Goal: Information Seeking & Learning: Check status

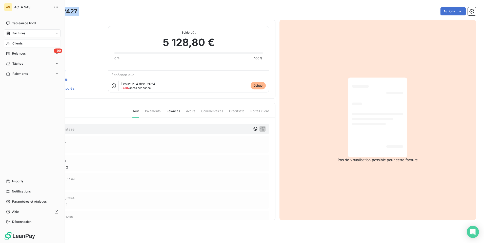
click at [21, 43] on span "Clients" at bounding box center [17, 43] width 10 height 5
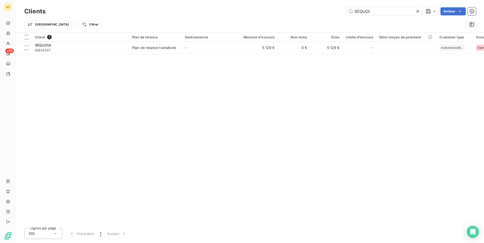
drag, startPoint x: 378, startPoint y: 12, endPoint x: 326, endPoint y: 5, distance: 52.7
click at [335, 17] on div "Clients SEQUOI Actions Trier Filtrer" at bounding box center [250, 19] width 452 height 26
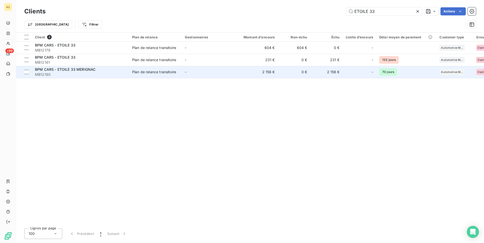
type input "ETOILE 33"
click at [117, 76] on span "MB12180" at bounding box center [80, 74] width 91 height 5
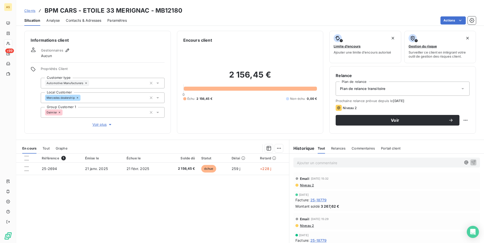
click at [31, 11] on span "Clients" at bounding box center [29, 11] width 11 height 4
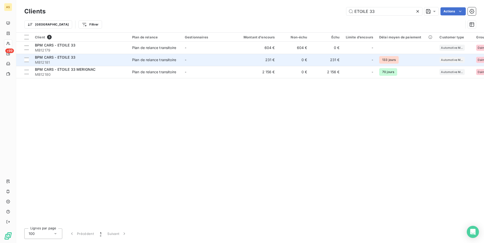
click at [132, 55] on td "Plan de relance transitoire" at bounding box center [155, 60] width 53 height 12
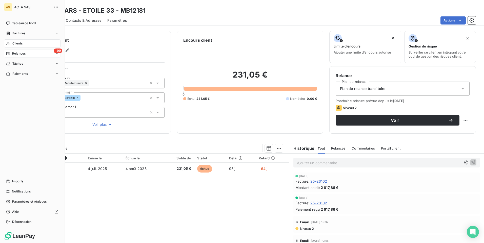
click at [17, 54] on span "Relances" at bounding box center [18, 53] width 13 height 5
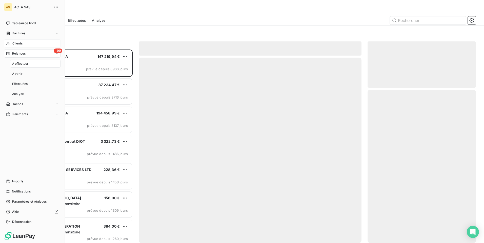
scroll to position [190, 105]
click at [20, 33] on span "Factures" at bounding box center [18, 33] width 13 height 5
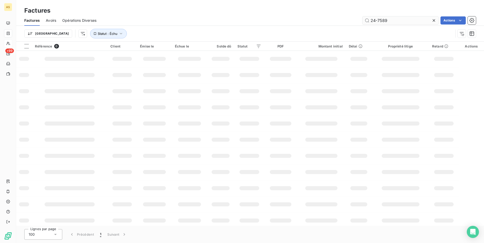
drag, startPoint x: 388, startPoint y: 19, endPoint x: 334, endPoint y: 4, distance: 56.5
click at [371, 22] on input "24-7589" at bounding box center [400, 20] width 76 height 8
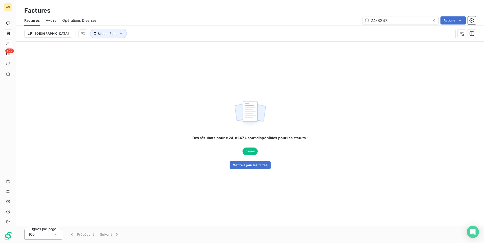
type input "24-8247"
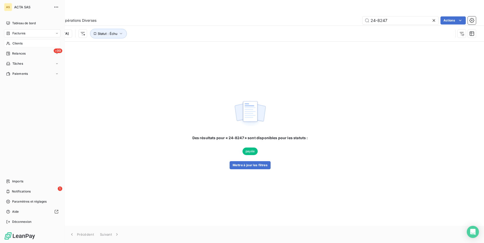
drag, startPoint x: 9, startPoint y: 44, endPoint x: 41, endPoint y: 43, distance: 32.4
click at [18, 43] on span "Clients" at bounding box center [17, 43] width 10 height 5
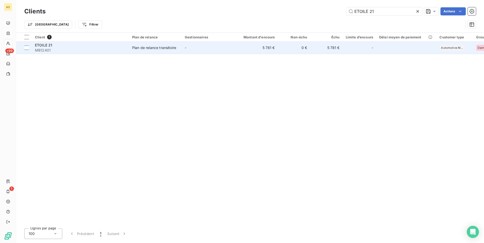
type input "ETOILE 21"
click at [286, 46] on td "0 €" at bounding box center [294, 48] width 32 height 12
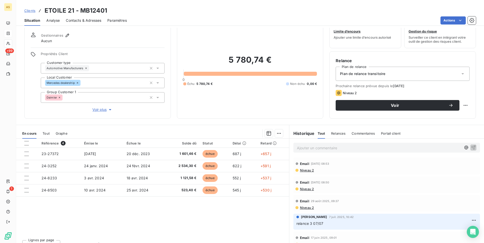
scroll to position [23, 0]
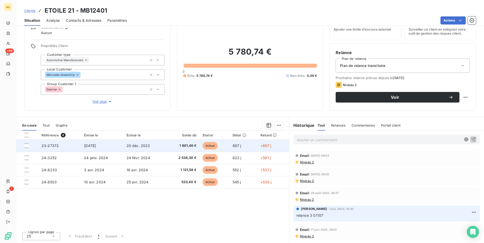
click at [210, 148] on span "échue" at bounding box center [209, 146] width 15 height 8
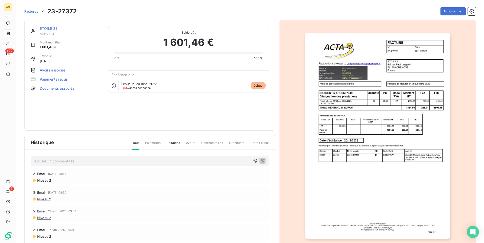
click at [210, 148] on div "ETOILE 21 MB12401 Montant initial 1 601,46 € Émise le 20 nov. 2023 Avoirs assoc…" at bounding box center [149, 136] width 251 height 233
click at [48, 28] on link "ETOILE 21" at bounding box center [48, 28] width 17 height 4
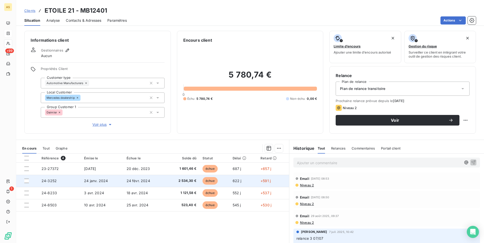
click at [179, 182] on span "2 534,30 €" at bounding box center [183, 181] width 28 height 5
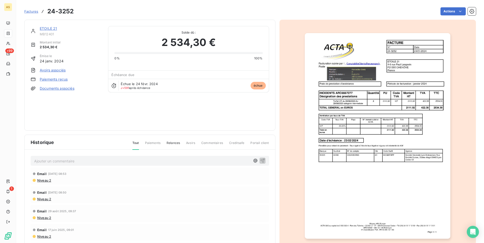
click at [50, 30] on link "ETOILE 21" at bounding box center [48, 28] width 17 height 4
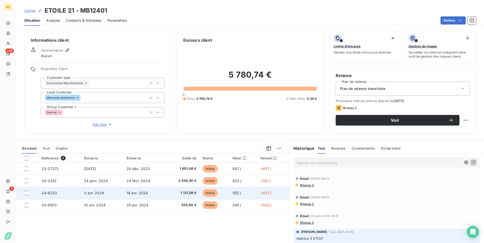
click at [71, 192] on td "24-8233" at bounding box center [59, 193] width 43 height 12
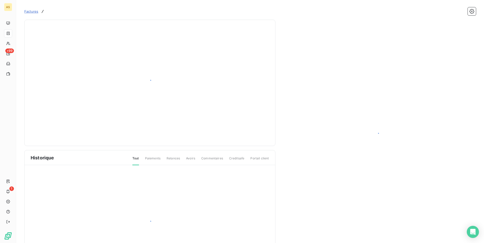
click at [71, 192] on div at bounding box center [150, 224] width 251 height 117
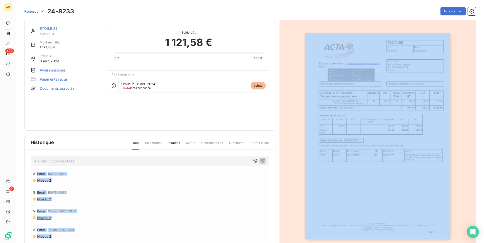
click at [292, 114] on div at bounding box center [377, 136] width 197 height 233
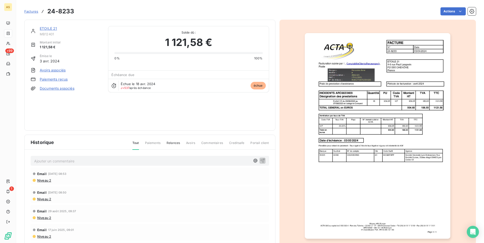
click at [47, 29] on link "ETOILE 21" at bounding box center [48, 28] width 17 height 4
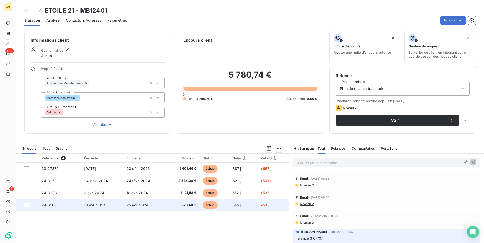
click at [64, 204] on td "24-8503" at bounding box center [59, 205] width 43 height 12
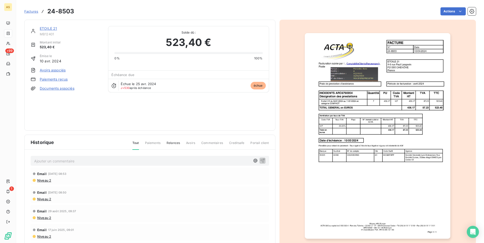
click at [46, 31] on div "ETOILE 21" at bounding box center [71, 28] width 62 height 5
click at [47, 28] on link "ETOILE 21" at bounding box center [48, 28] width 17 height 4
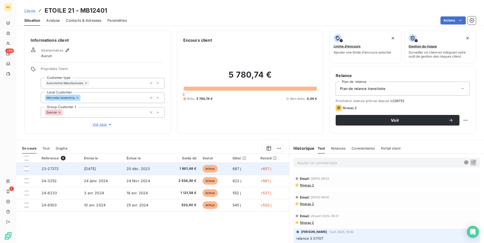
click at [91, 171] on span "20 nov. 2023" at bounding box center [90, 169] width 12 height 4
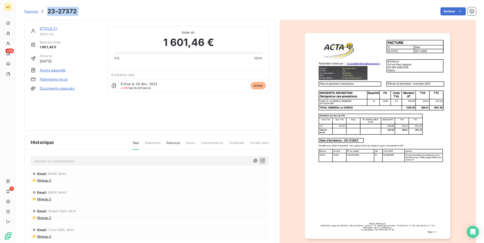
drag, startPoint x: 82, startPoint y: 10, endPoint x: 48, endPoint y: 10, distance: 33.9
click at [48, 10] on div "Factures 23-27372 Actions" at bounding box center [250, 11] width 452 height 11
copy section "23-27372 Actions"
click at [43, 28] on link "ETOILE 21" at bounding box center [48, 28] width 17 height 4
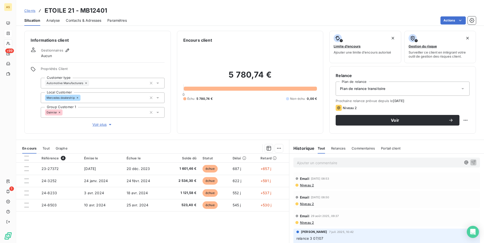
click at [27, 11] on span "Clients" at bounding box center [29, 11] width 11 height 4
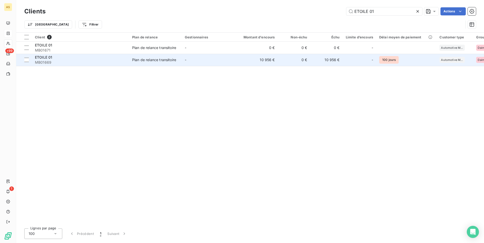
type input "ETOILE 01"
click at [281, 62] on td "0 €" at bounding box center [294, 60] width 32 height 12
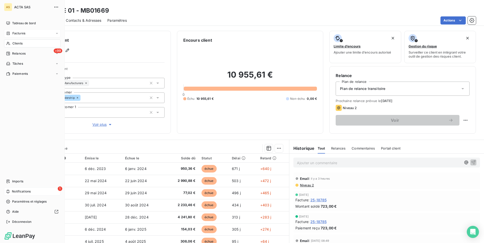
click at [14, 193] on span "Notifications" at bounding box center [21, 192] width 19 height 5
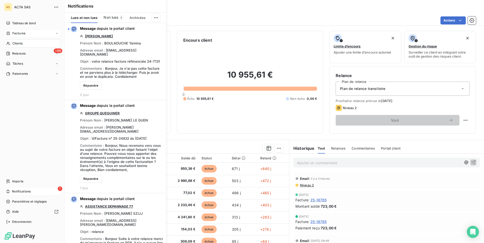
click at [14, 193] on span "Notifications" at bounding box center [21, 192] width 19 height 5
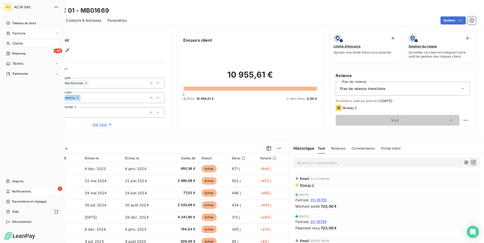
click at [16, 194] on span "Notifications" at bounding box center [21, 192] width 19 height 5
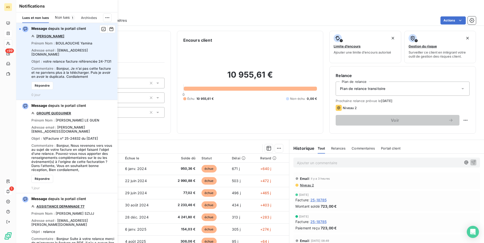
click at [53, 36] on link "HANSGROHE SARL" at bounding box center [50, 36] width 28 height 4
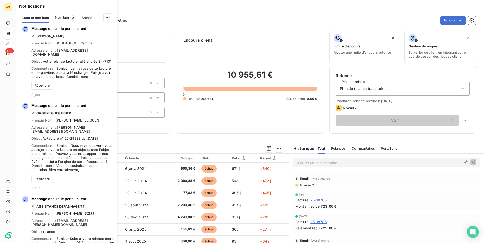
click at [190, 19] on div "Actions" at bounding box center [304, 20] width 343 height 8
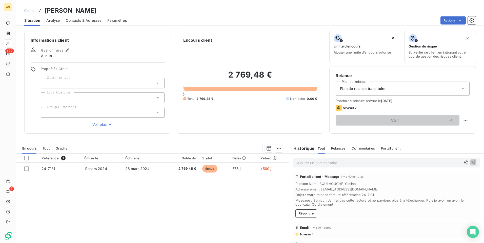
click at [297, 165] on p "Ajouter un commentaire ﻿" at bounding box center [379, 163] width 164 height 6
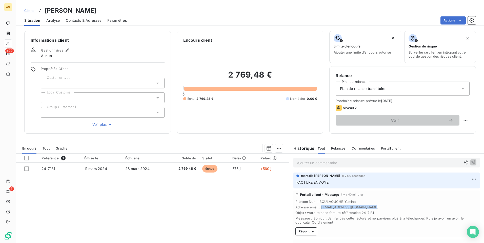
drag, startPoint x: 370, startPoint y: 207, endPoint x: 318, endPoint y: 209, distance: 51.7
click at [318, 209] on span "Adresse email : boulaouche.yamina@gmail.com" at bounding box center [386, 208] width 182 height 4
drag, startPoint x: 318, startPoint y: 209, endPoint x: 322, endPoint y: 207, distance: 3.8
copy span "boulaouche.yamina@gmail.com"
drag, startPoint x: 165, startPoint y: 10, endPoint x: 107, endPoint y: 11, distance: 58.5
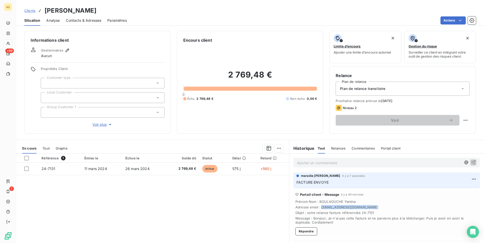
click at [107, 11] on div "Clients HANSGROHE SARL - HANSGROHE SARL" at bounding box center [250, 10] width 468 height 9
drag, startPoint x: 107, startPoint y: 11, endPoint x: 110, endPoint y: 11, distance: 3.3
copy h3 "HANSGROHE SARL"
click at [30, 12] on span "Clients" at bounding box center [29, 11] width 11 height 4
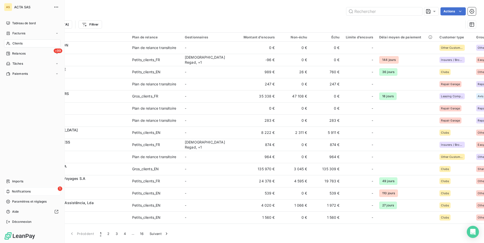
click at [13, 193] on span "Notifications" at bounding box center [21, 192] width 19 height 5
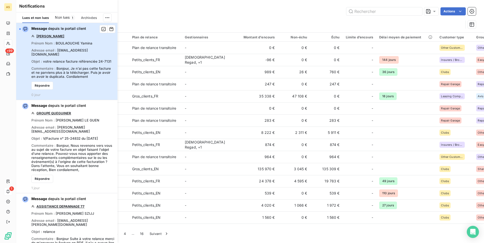
click at [19, 29] on div "button" at bounding box center [20, 29] width 2 height 2
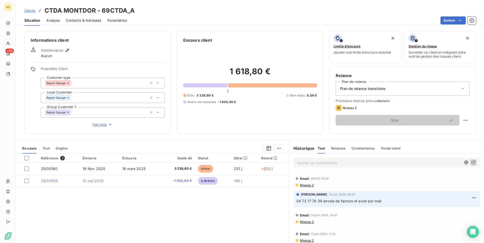
click at [26, 12] on span "Clients" at bounding box center [29, 11] width 11 height 4
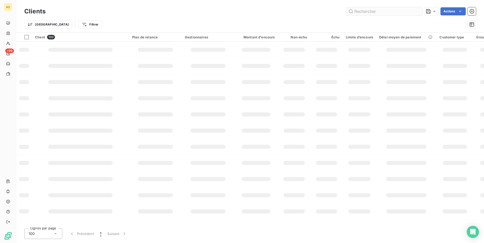
click at [361, 14] on input "text" at bounding box center [384, 11] width 76 height 8
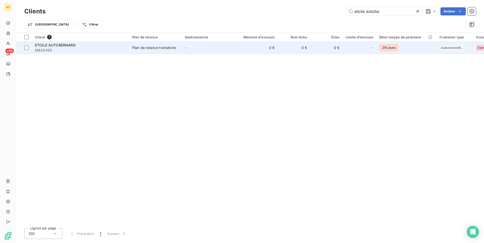
type input "etoile autobe"
click at [260, 48] on td "0 €" at bounding box center [256, 48] width 44 height 12
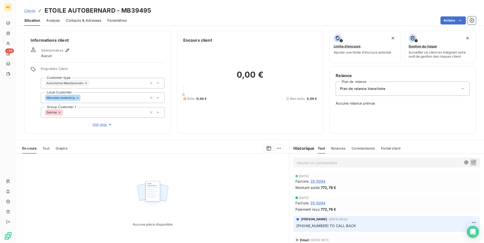
click at [30, 9] on span "Clients" at bounding box center [29, 11] width 11 height 4
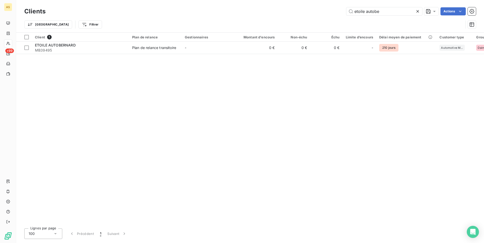
drag, startPoint x: 381, startPoint y: 11, endPoint x: 324, endPoint y: 8, distance: 57.3
click at [332, 11] on div "etoile autobe Actions" at bounding box center [264, 11] width 424 height 8
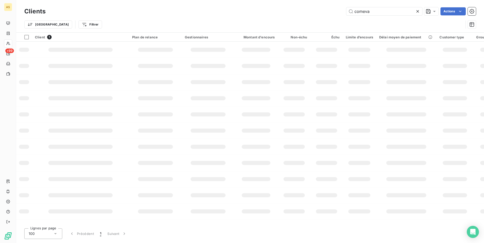
type input "comeva"
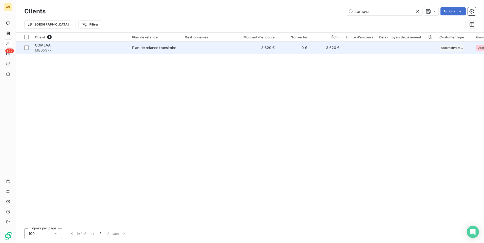
click at [326, 50] on td "3 620 €" at bounding box center [326, 48] width 32 height 12
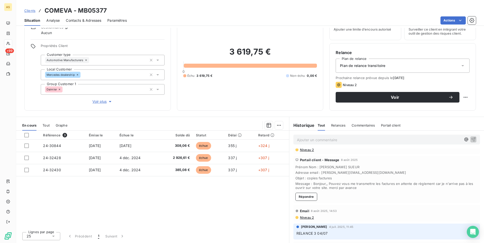
scroll to position [51, 0]
click at [31, 13] on link "Clients" at bounding box center [29, 10] width 11 height 5
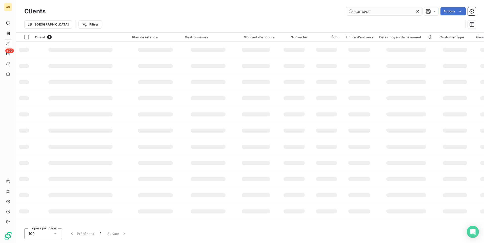
click at [379, 14] on input "comeva" at bounding box center [384, 11] width 76 height 8
type input "c"
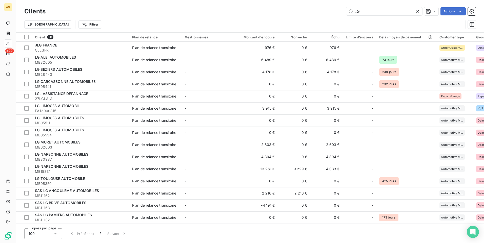
type input "LG"
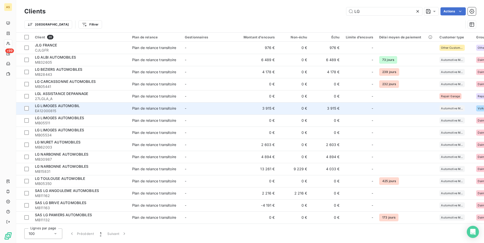
click at [271, 107] on td "3 915 €" at bounding box center [256, 109] width 44 height 12
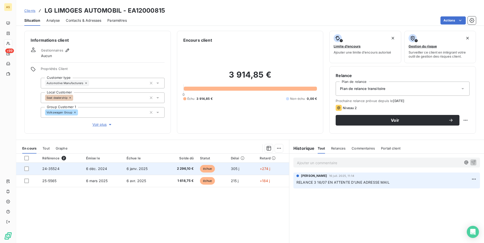
click at [183, 167] on span "2 296,10 €" at bounding box center [179, 169] width 27 height 5
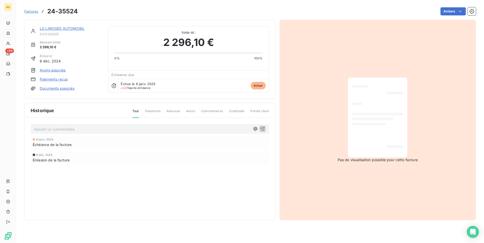
click at [30, 10] on span "Factures" at bounding box center [31, 11] width 14 height 4
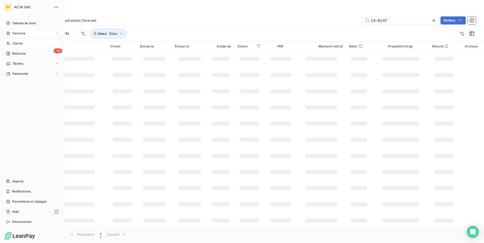
click at [14, 44] on span "Clients" at bounding box center [17, 43] width 10 height 5
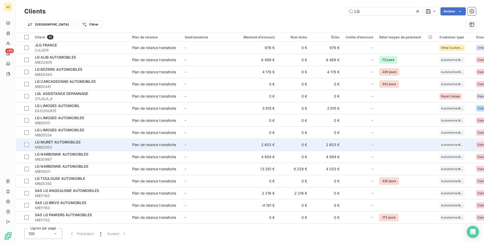
click at [186, 145] on span "-" at bounding box center [186, 145] width 2 height 4
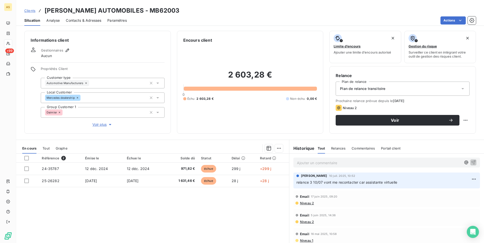
click at [30, 11] on span "Clients" at bounding box center [29, 11] width 11 height 4
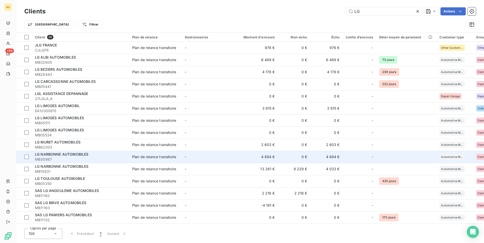
click at [186, 158] on span "-" at bounding box center [186, 157] width 2 height 4
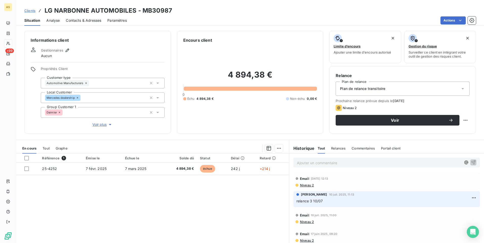
click at [32, 10] on span "Clients" at bounding box center [29, 11] width 11 height 4
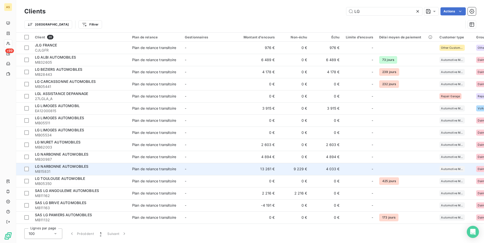
click at [142, 169] on div "Plan de relance transitoire" at bounding box center [154, 169] width 44 height 5
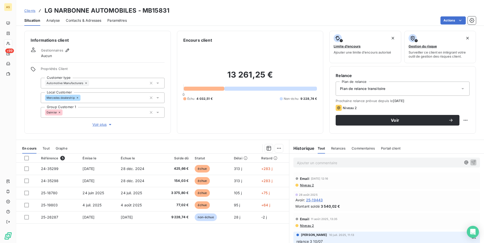
click at [28, 10] on span "Clients" at bounding box center [29, 11] width 11 height 4
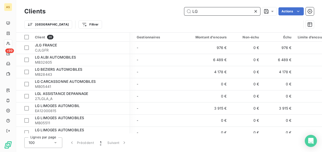
scroll to position [0, 53]
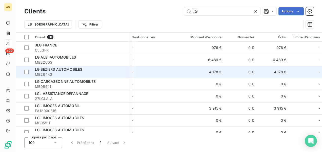
click at [217, 71] on td "4 178 €" at bounding box center [203, 72] width 44 height 12
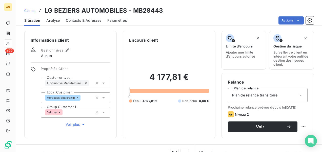
scroll to position [123, 0]
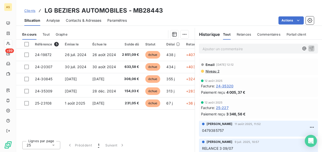
click at [29, 11] on span "Clients" at bounding box center [29, 11] width 11 height 4
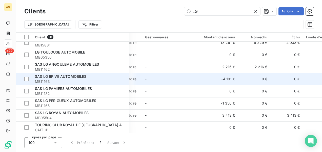
scroll to position [152, 40]
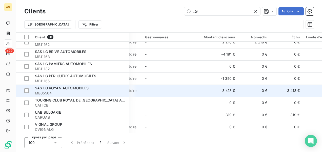
click at [298, 90] on td "3 413 €" at bounding box center [287, 91] width 32 height 12
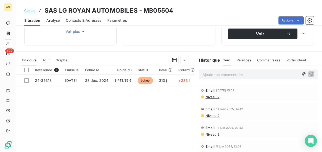
scroll to position [123, 0]
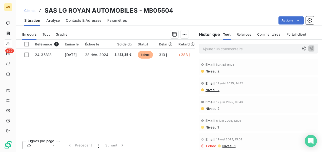
click at [32, 9] on span "Clients" at bounding box center [29, 11] width 11 height 4
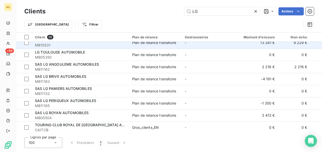
scroll to position [152, 0]
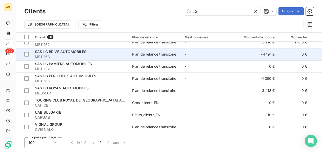
click at [199, 51] on td "-" at bounding box center [208, 54] width 53 height 12
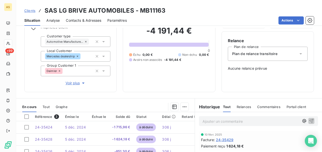
scroll to position [25, 0]
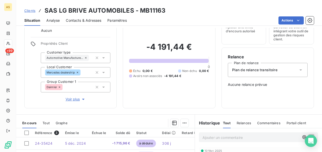
click at [29, 9] on span "Clients" at bounding box center [29, 11] width 11 height 4
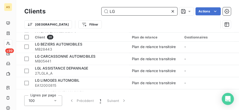
scroll to position [25, 0]
